Goal: Task Accomplishment & Management: Manage account settings

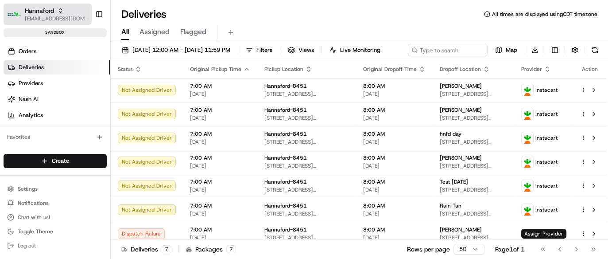
click at [62, 8] on icon "button" at bounding box center [61, 11] width 6 height 6
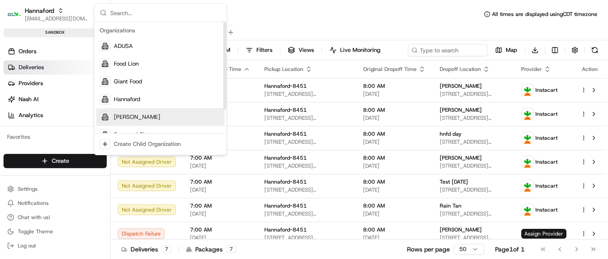
click at [136, 117] on div "[PERSON_NAME]" at bounding box center [160, 117] width 128 height 18
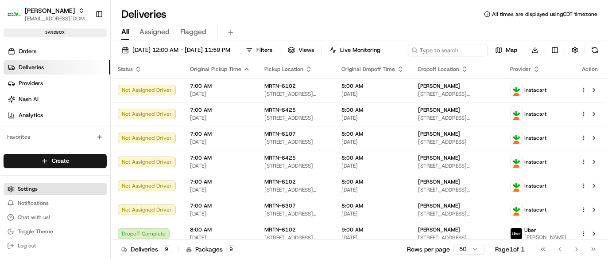
click at [37, 186] on span "Settings" at bounding box center [28, 188] width 20 height 7
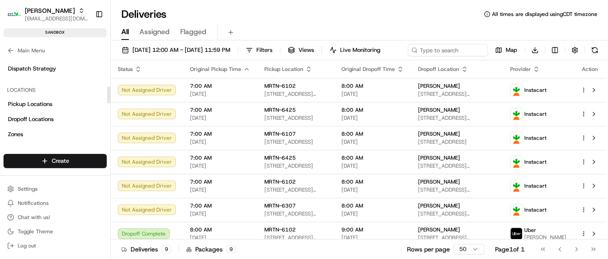
scroll to position [166, 0]
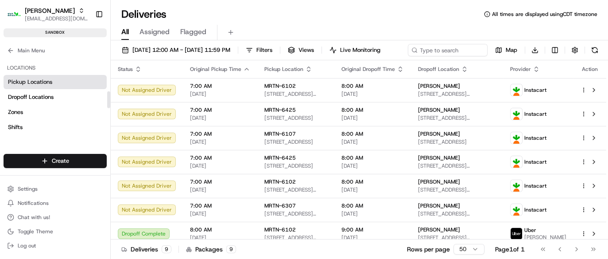
click at [28, 80] on span "Pickup Locations" at bounding box center [30, 82] width 44 height 8
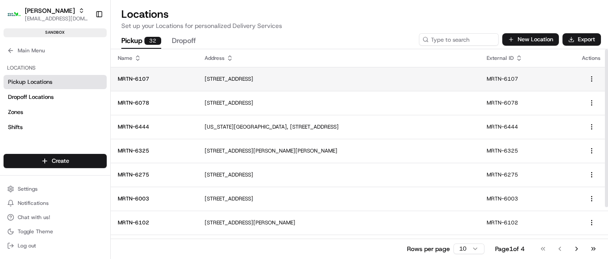
click at [246, 80] on p "[STREET_ADDRESS]" at bounding box center [339, 78] width 268 height 7
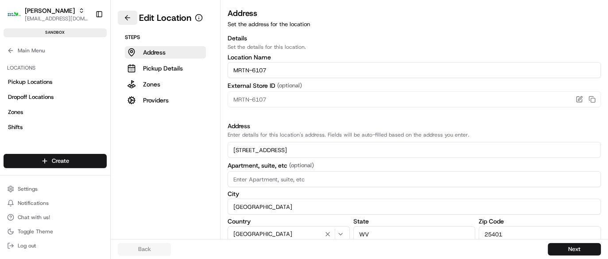
click at [124, 15] on button at bounding box center [127, 18] width 19 height 14
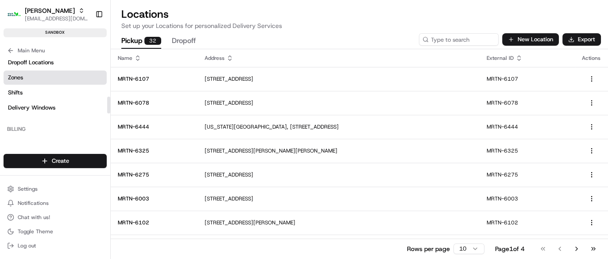
scroll to position [145, 0]
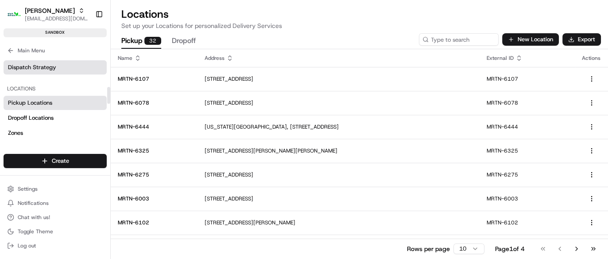
click at [37, 69] on span "Dispatch Strategy" at bounding box center [32, 67] width 48 height 8
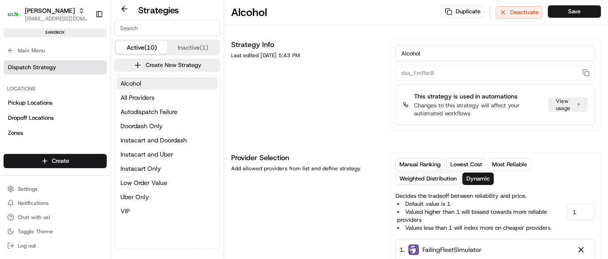
click at [136, 46] on button "Active (10)" at bounding box center [141, 47] width 51 height 12
click at [123, 9] on button at bounding box center [124, 9] width 20 height 11
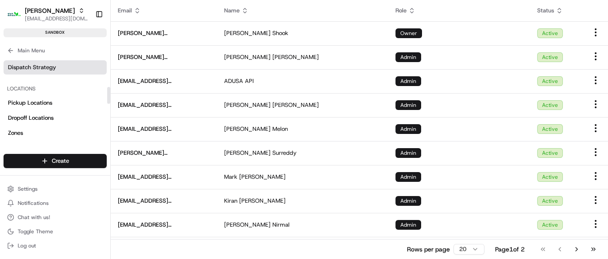
click at [28, 64] on span "Dispatch Strategy" at bounding box center [32, 67] width 48 height 8
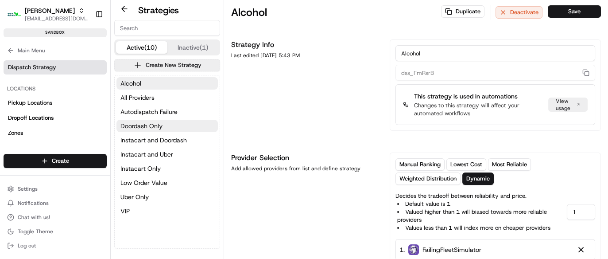
click at [148, 124] on span "Doordash Only" at bounding box center [141, 125] width 42 height 9
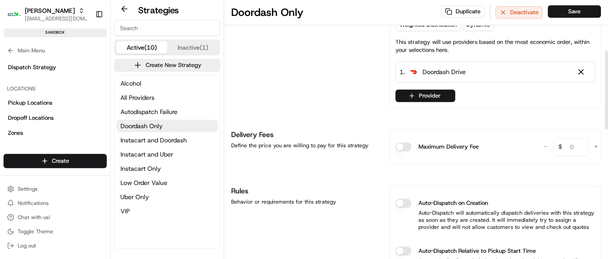
scroll to position [166, 0]
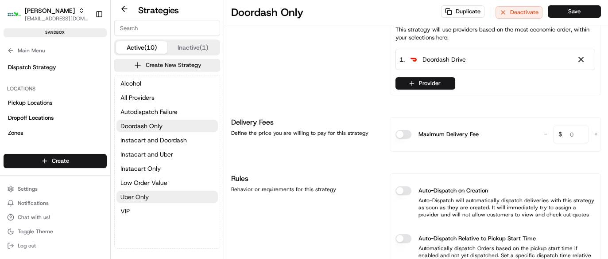
click at [136, 195] on span "Uber Only" at bounding box center [134, 196] width 28 height 9
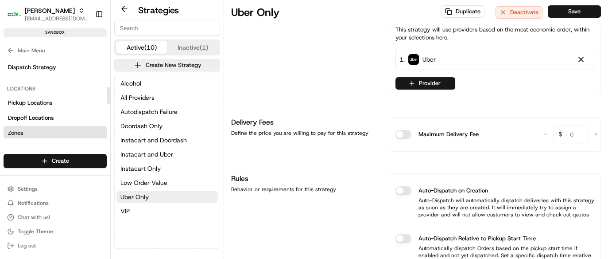
click at [16, 129] on span "Zones" at bounding box center [15, 133] width 15 height 8
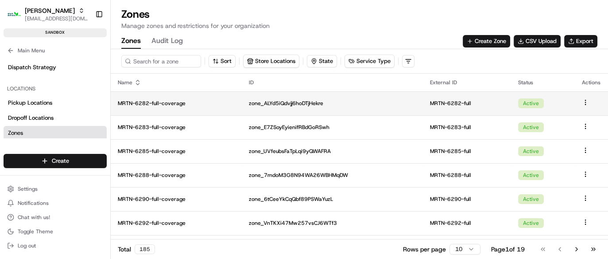
click at [149, 104] on p "MRTN-6282-full-coverage" at bounding box center [176, 103] width 117 height 7
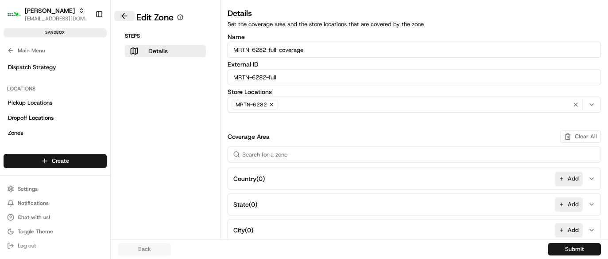
click at [124, 16] on button at bounding box center [124, 16] width 20 height 11
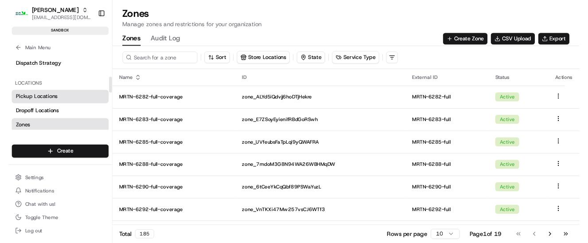
scroll to position [90, 0]
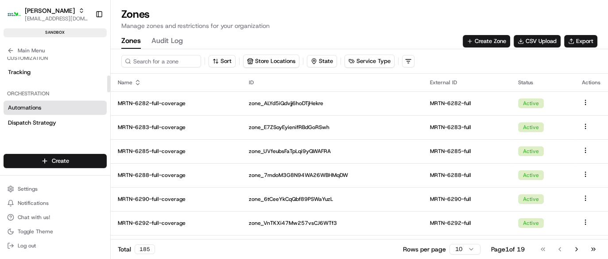
click at [29, 104] on span "Automations" at bounding box center [24, 108] width 33 height 8
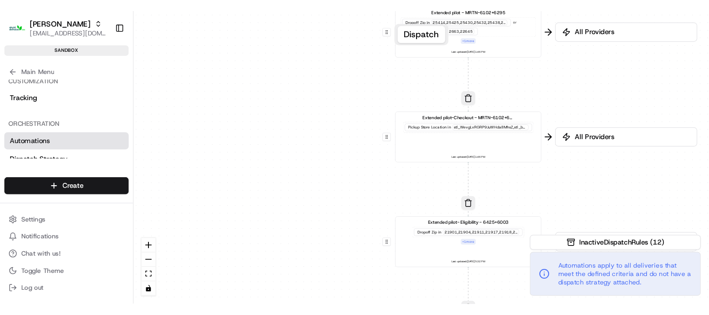
scroll to position [90, 0]
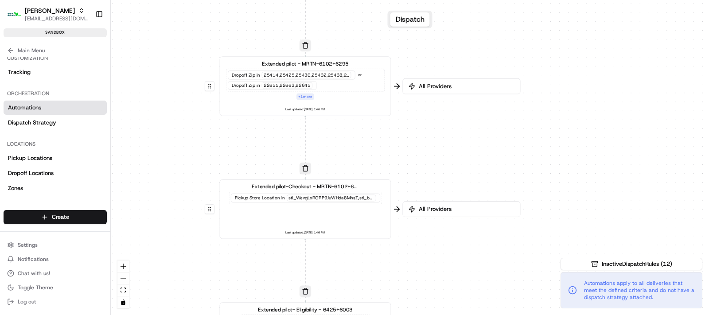
drag, startPoint x: 598, startPoint y: 182, endPoint x: 599, endPoint y: 312, distance: 130.6
click at [599, 312] on div "0 0 0 0 0 Order / Delivery Received Extended pilot - MRTN-6102+6295 Dropoff Zip…" at bounding box center [410, 157] width 598 height 315
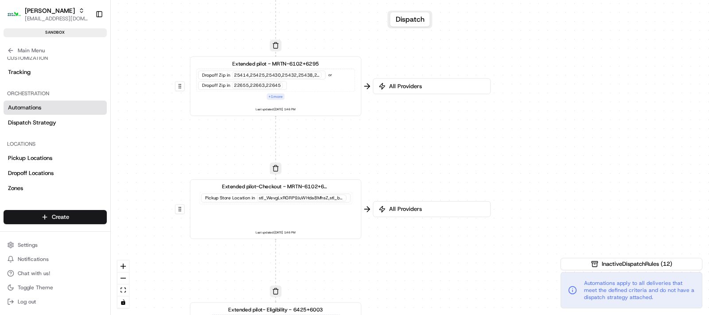
drag, startPoint x: 631, startPoint y: 148, endPoint x: 603, endPoint y: 148, distance: 27.9
click at [602, 148] on div "0 0 0 0 0 Order / Delivery Received Extended pilot - MRTN-6102+6295 Dropoff Zip…" at bounding box center [410, 157] width 598 height 315
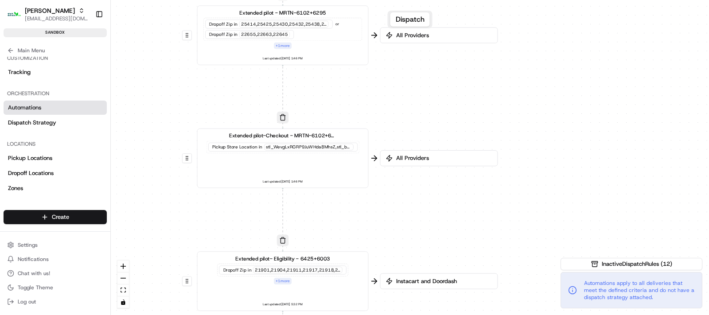
drag, startPoint x: 638, startPoint y: 126, endPoint x: 644, endPoint y: 75, distance: 51.3
click at [644, 75] on div "0 0 0 0 0 Order / Delivery Received Extended pilot - MRTN-6102+6295 Dropoff Zip…" at bounding box center [410, 157] width 598 height 315
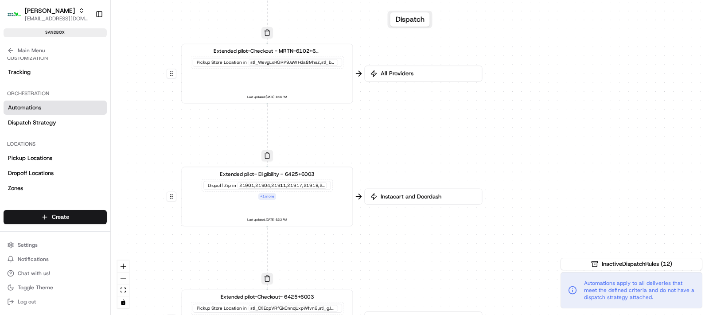
drag, startPoint x: 599, startPoint y: 161, endPoint x: 585, endPoint y: 76, distance: 85.7
click at [585, 76] on div "0 0 0 0 0 Order / Delivery Received Extended pilot - MRTN-6102+6295 Dropoff Zip…" at bounding box center [410, 157] width 598 height 315
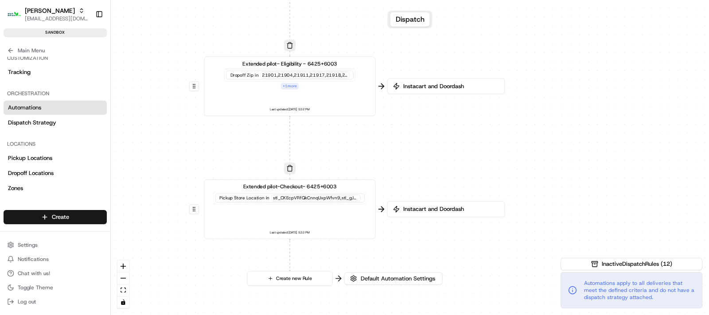
drag, startPoint x: 521, startPoint y: 217, endPoint x: 542, endPoint y: 107, distance: 112.3
click at [542, 107] on div "0 0 0 0 0 Order / Delivery Received Extended pilot - MRTN-6102+6295 Dropoff Zip…" at bounding box center [410, 157] width 598 height 315
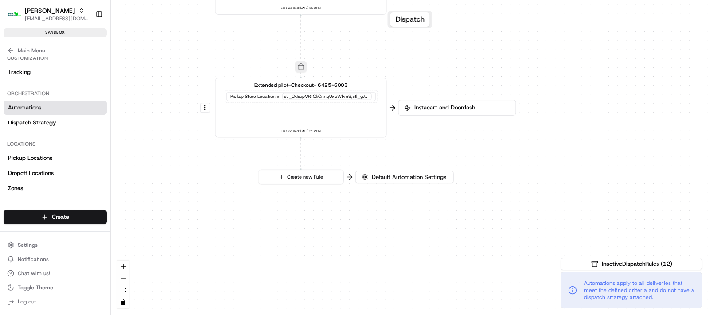
drag, startPoint x: 559, startPoint y: 197, endPoint x: 570, endPoint y: 96, distance: 102.0
click at [570, 96] on div "0 0 0 0 0 Order / Delivery Received Extended pilot - MRTN-6102+6295 Dropoff Zip…" at bounding box center [410, 157] width 598 height 315
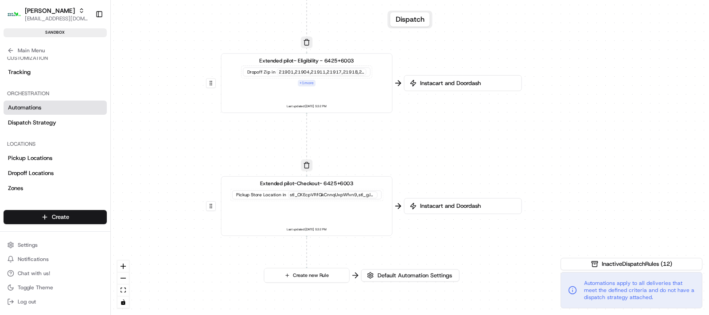
drag, startPoint x: 583, startPoint y: 175, endPoint x: 585, endPoint y: 247, distance: 71.8
click at [589, 275] on div "0 0 0 0 0 Order / Delivery Received Extended pilot - MRTN-6102+6295 Dropoff Zip…" at bounding box center [410, 157] width 598 height 315
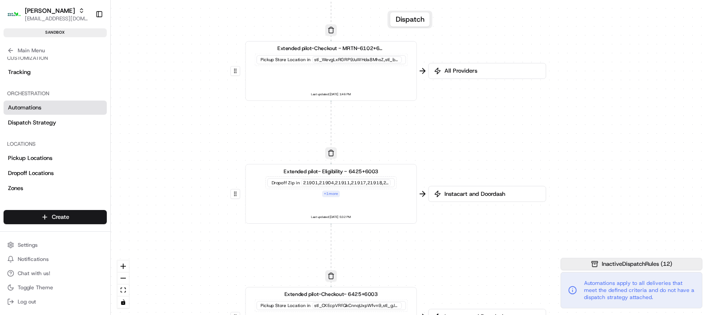
drag, startPoint x: 598, startPoint y: 160, endPoint x: 622, endPoint y: 269, distance: 111.6
click at [622, 269] on div "0 0 0 0 0 Order / Delivery Received Extended pilot - MRTN-6102+6295 Dropoff Zip…" at bounding box center [410, 157] width 598 height 315
